Goal: Transaction & Acquisition: Purchase product/service

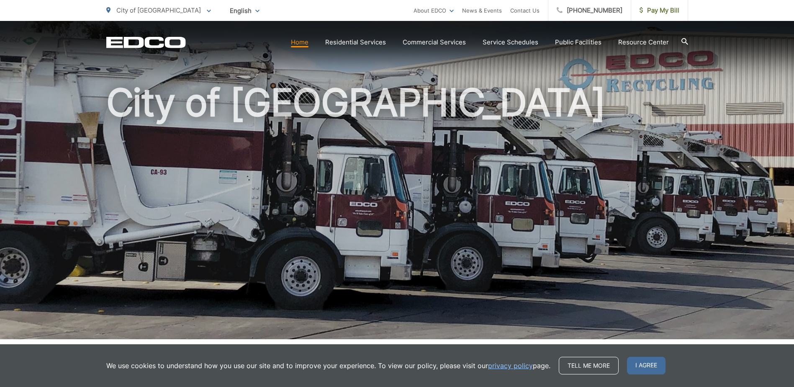
scroll to position [42, 0]
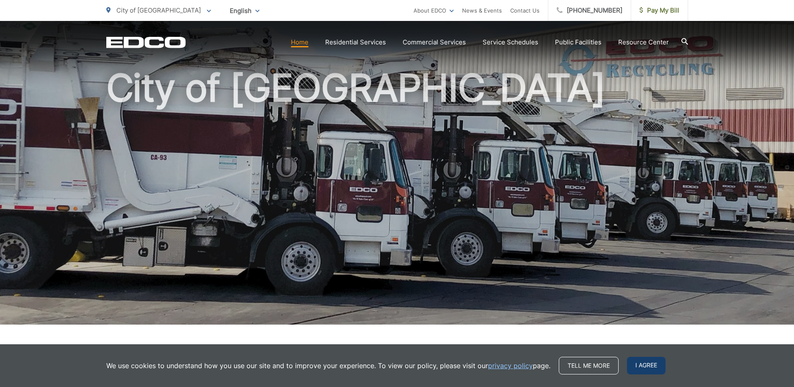
click at [648, 365] on span "I agree" at bounding box center [646, 366] width 38 height 18
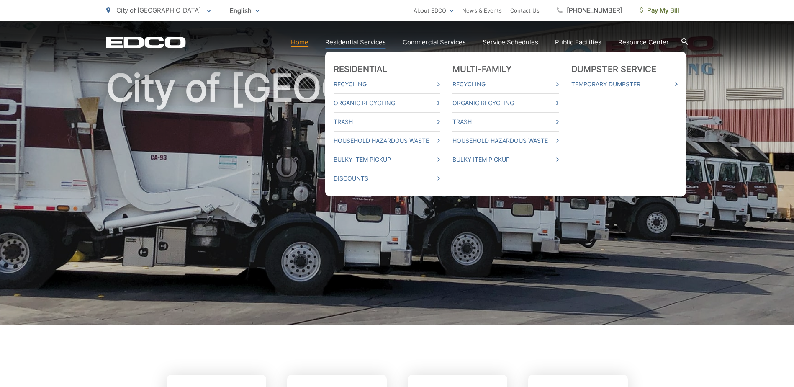
click at [345, 44] on link "Residential Services" at bounding box center [355, 42] width 61 height 10
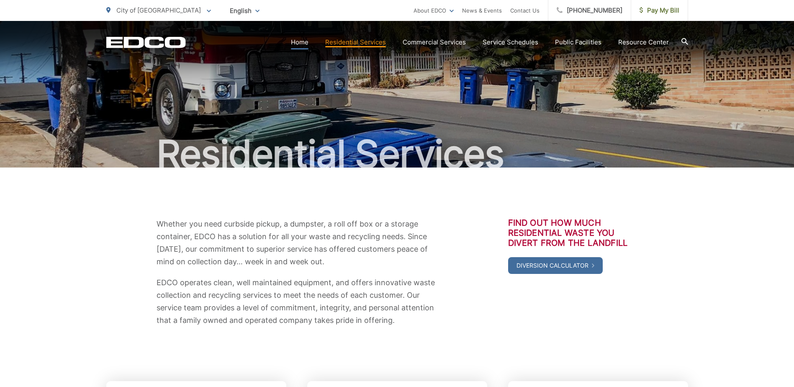
click at [305, 47] on link "Home" at bounding box center [300, 42] width 18 height 10
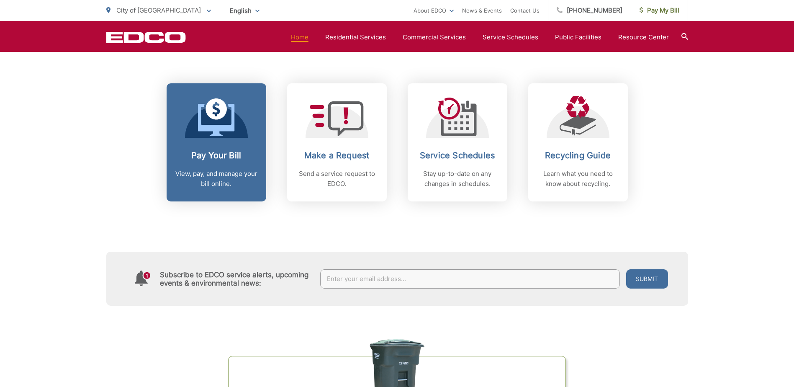
scroll to position [335, 0]
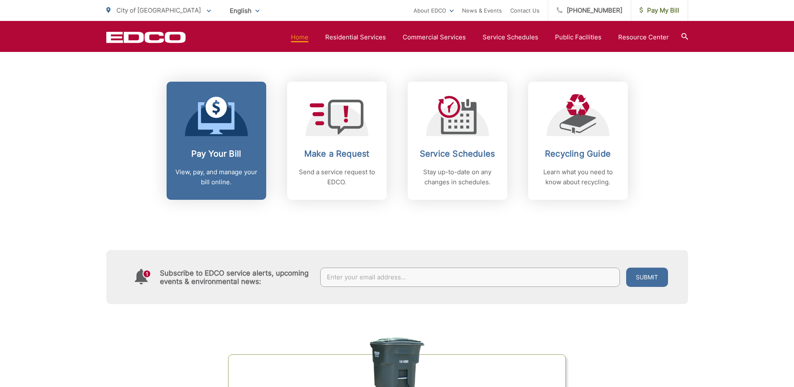
click at [225, 126] on icon at bounding box center [216, 118] width 36 height 32
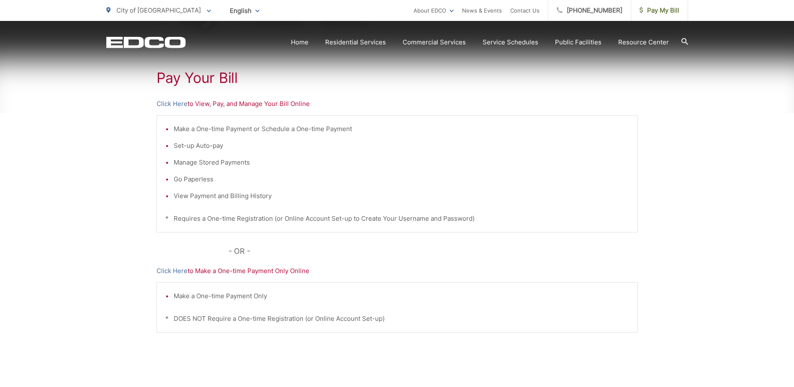
scroll to position [167, 0]
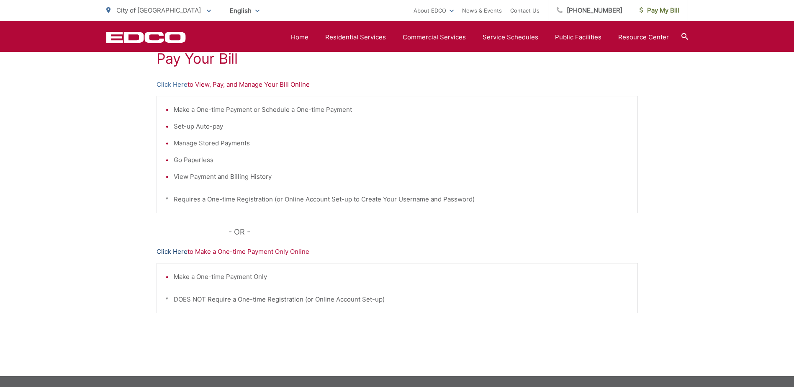
click at [177, 250] on link "Click Here" at bounding box center [171, 251] width 31 height 10
click at [175, 85] on link "Click Here" at bounding box center [171, 85] width 31 height 10
